Goal: Find specific page/section

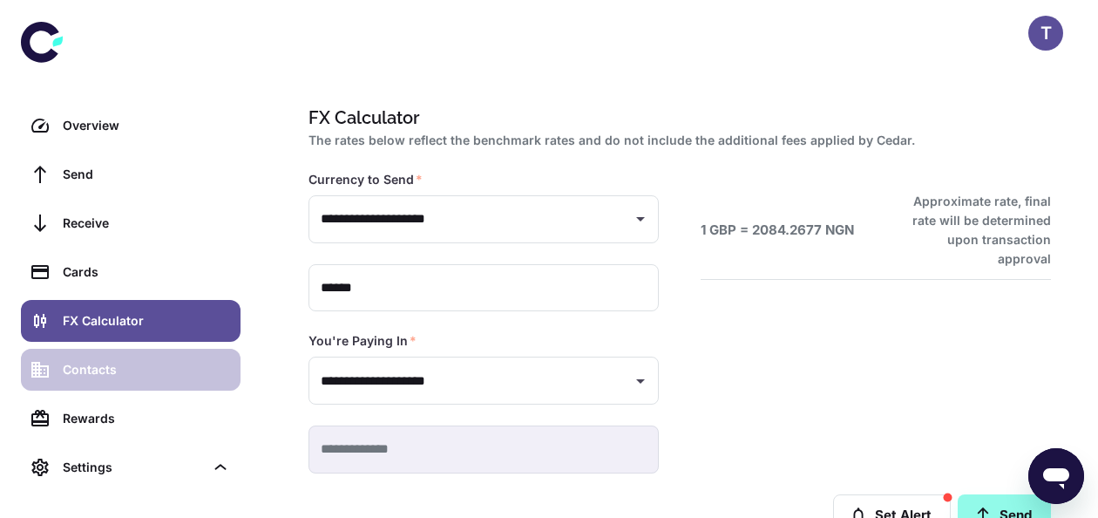
click at [130, 357] on link "Contacts" at bounding box center [131, 370] width 220 height 42
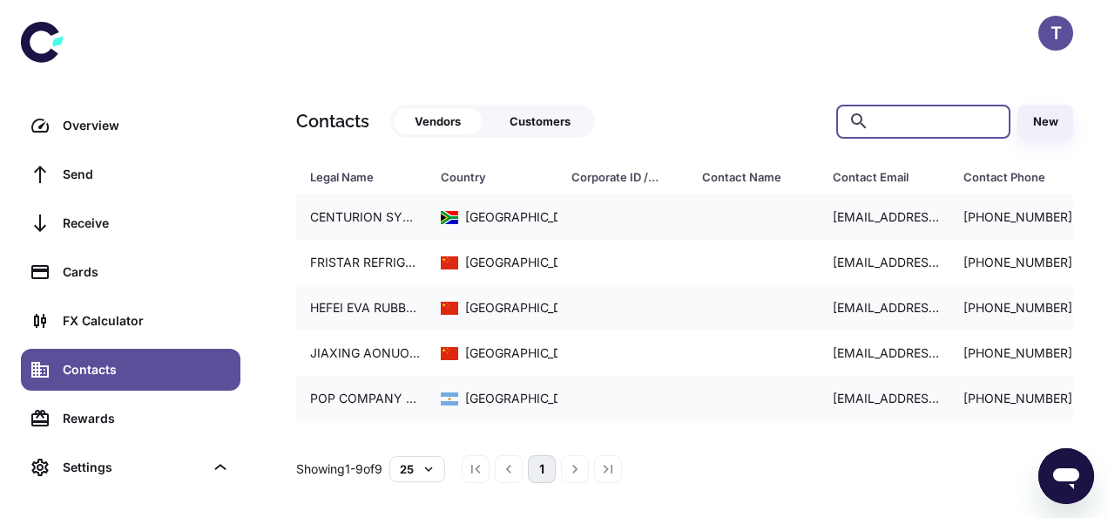
click at [887, 121] on input "text" at bounding box center [938, 122] width 122 height 34
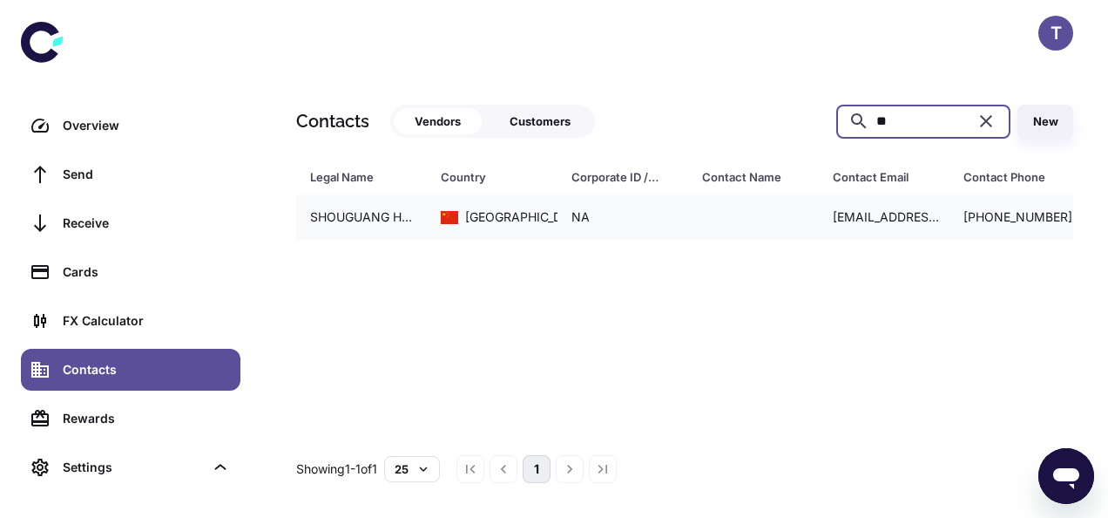
type input "**"
click at [981, 118] on icon "button" at bounding box center [986, 121] width 21 height 21
